Goal: Task Accomplishment & Management: Complete application form

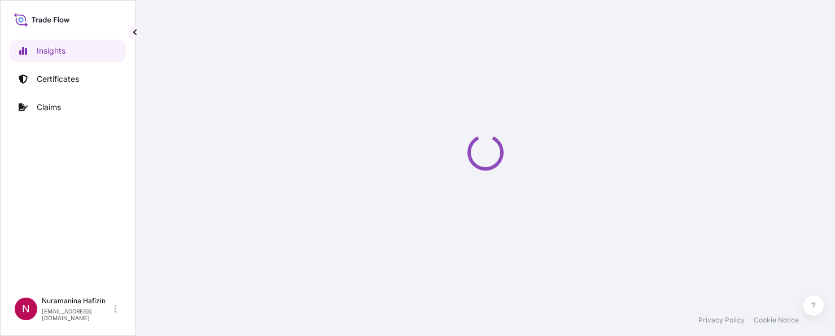
select select "2025"
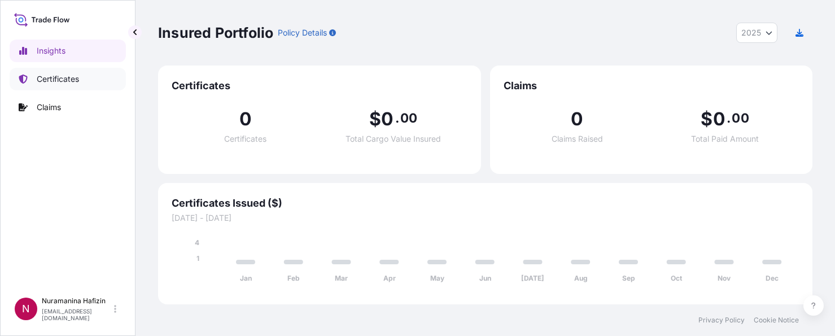
click at [51, 76] on p "Certificates" at bounding box center [58, 78] width 42 height 11
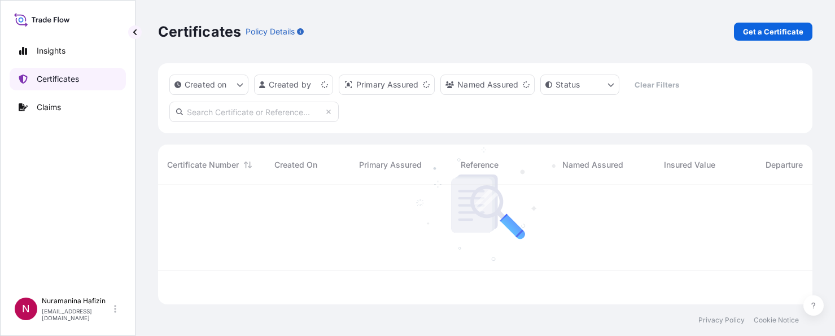
scroll to position [117, 646]
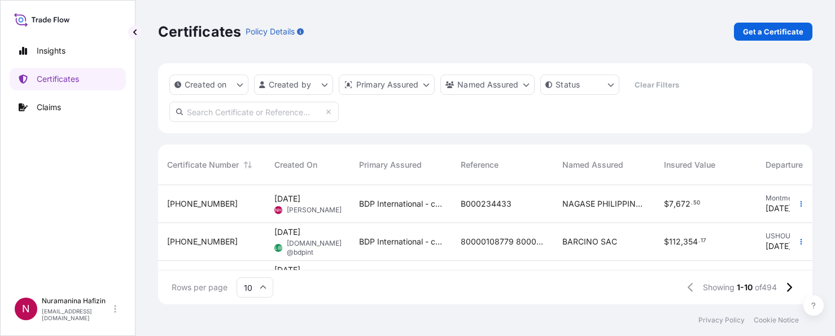
click at [457, 32] on div "Certificates Policy Details Get a Certificate" at bounding box center [485, 32] width 654 height 18
click at [187, 113] on input "text" at bounding box center [253, 112] width 169 height 20
paste input "[PHONE_NUMBER]"
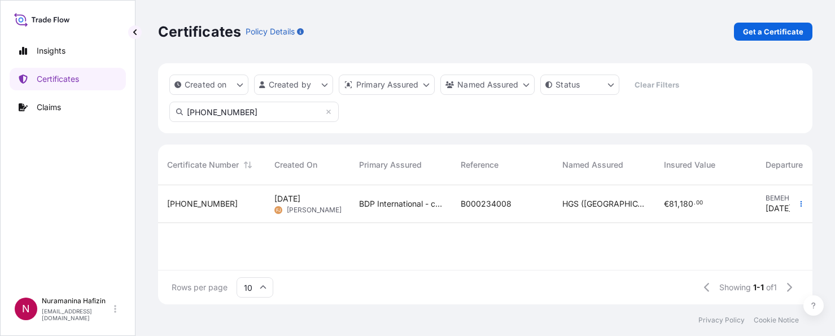
type input "[PHONE_NUMBER]"
click at [310, 204] on span "[DATE] FJ Fatin Japridin" at bounding box center [307, 203] width 67 height 21
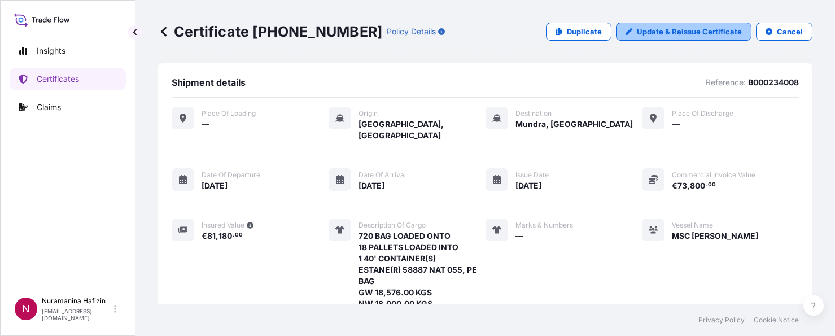
click at [665, 34] on p "Update & Reissue Certificate" at bounding box center [689, 31] width 105 height 11
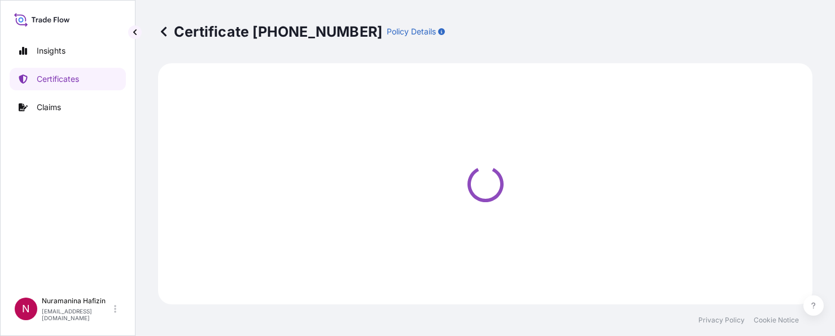
select select "Ocean Vessel"
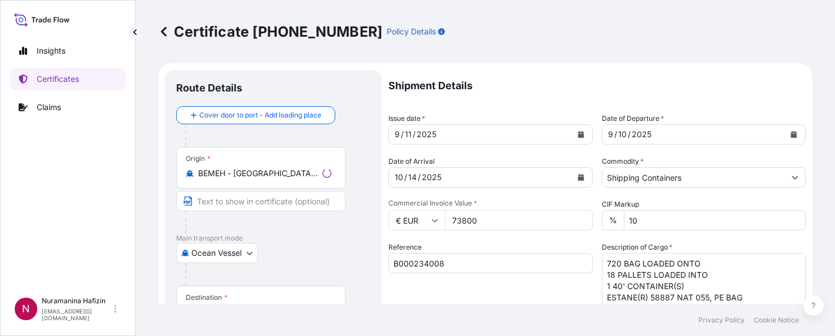
select select "31972"
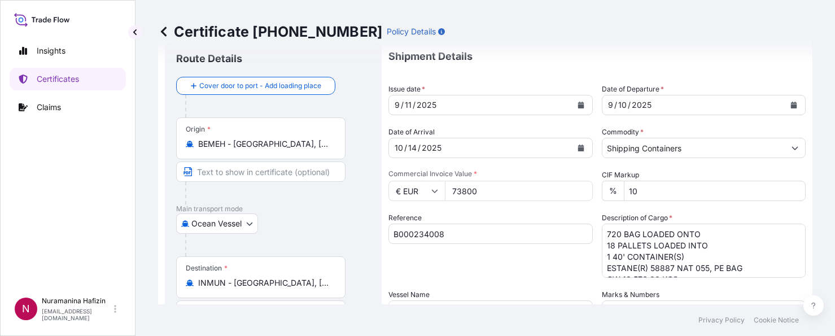
scroll to position [56, 0]
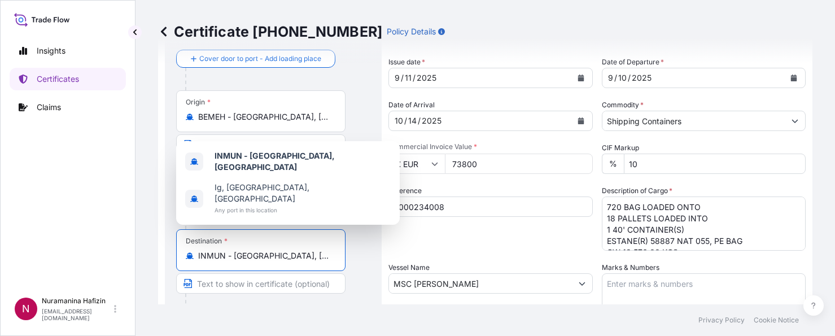
drag, startPoint x: 301, startPoint y: 256, endPoint x: 200, endPoint y: 254, distance: 101.1
click at [200, 254] on input "INMUN - [GEOGRAPHIC_DATA], [GEOGRAPHIC_DATA]" at bounding box center [264, 255] width 133 height 11
type input "I"
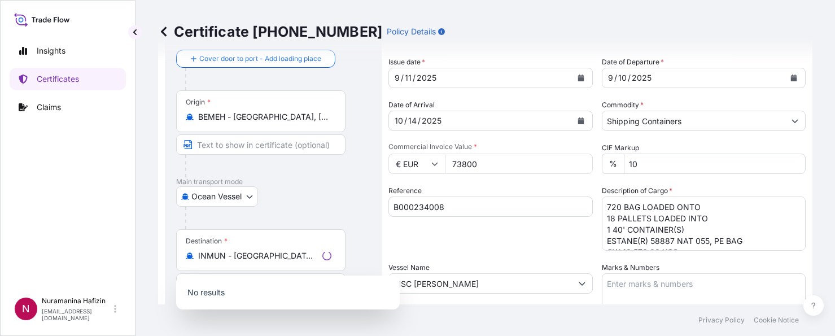
click at [139, 265] on div "Certificate [PHONE_NUMBER] Policy Details Route Details Cover door to port - Ad…" at bounding box center [486, 152] width 700 height 304
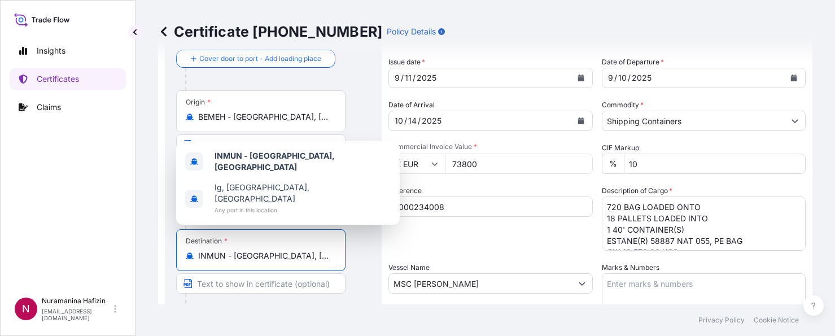
drag, startPoint x: 288, startPoint y: 253, endPoint x: 197, endPoint y: 257, distance: 91.0
click at [197, 257] on div "INMUN - [GEOGRAPHIC_DATA], [GEOGRAPHIC_DATA]" at bounding box center [261, 255] width 150 height 11
paste input "[GEOGRAPHIC_DATA]"
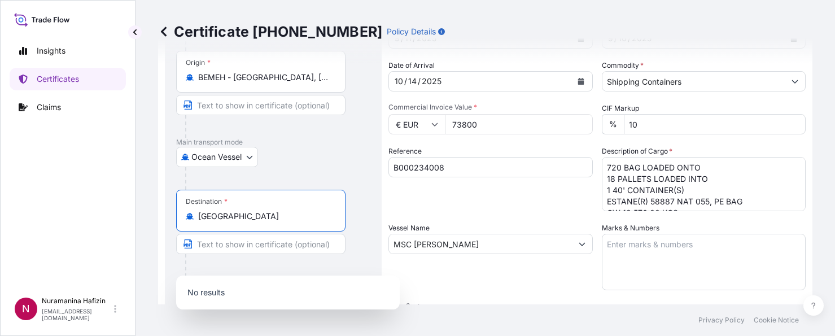
scroll to position [113, 0]
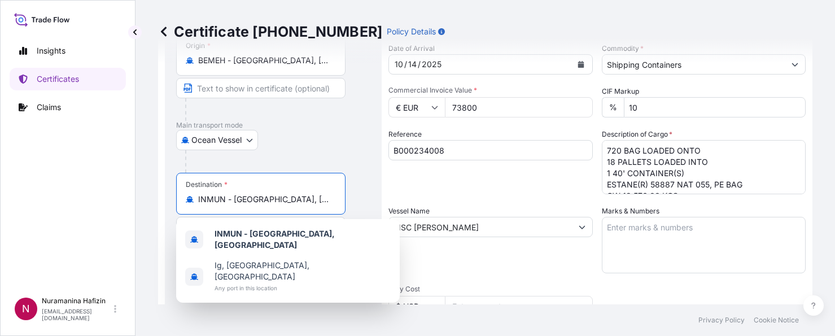
drag, startPoint x: 295, startPoint y: 194, endPoint x: 156, endPoint y: 189, distance: 139.0
click at [156, 189] on div "Certificate [PHONE_NUMBER] Policy Details Route Details Cover door to port - Ad…" at bounding box center [486, 152] width 700 height 304
paste input "[GEOGRAPHIC_DATA]"
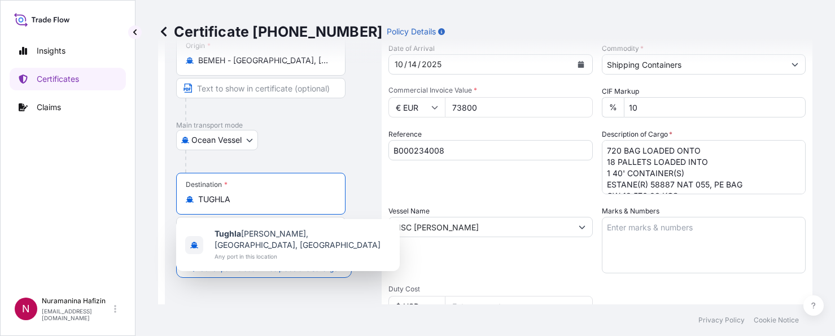
type input "INMUN - [GEOGRAPHIC_DATA], [GEOGRAPHIC_DATA]"
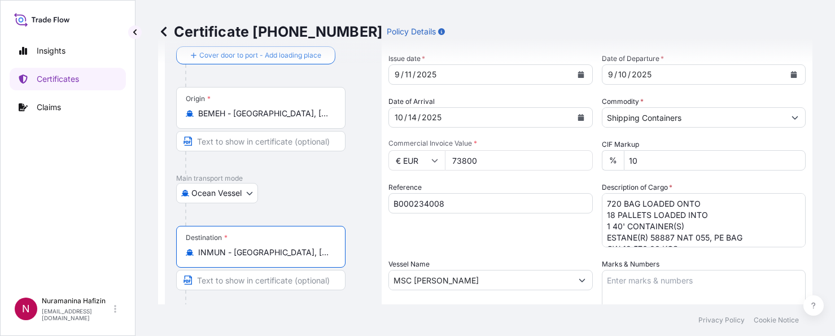
scroll to position [0, 0]
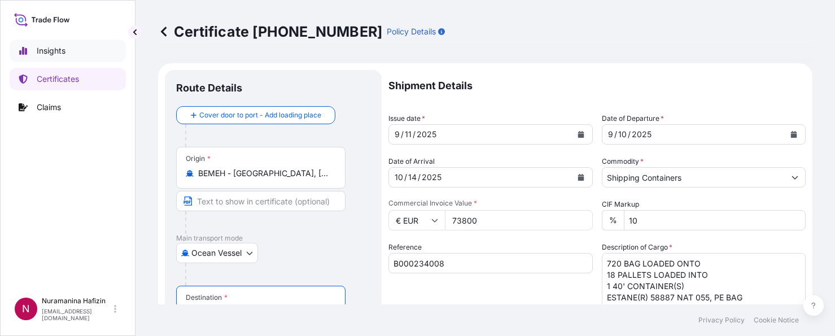
click at [65, 56] on p "Insights" at bounding box center [51, 50] width 29 height 11
select select "2025"
